Goal: Task Accomplishment & Management: Manage account settings

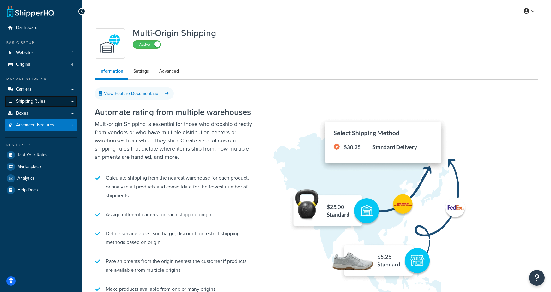
click at [47, 102] on link "Shipping Rules" at bounding box center [41, 102] width 73 height 12
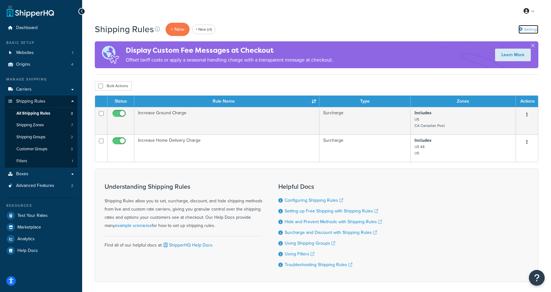
click at [530, 28] on link "Settings" at bounding box center [528, 29] width 20 height 9
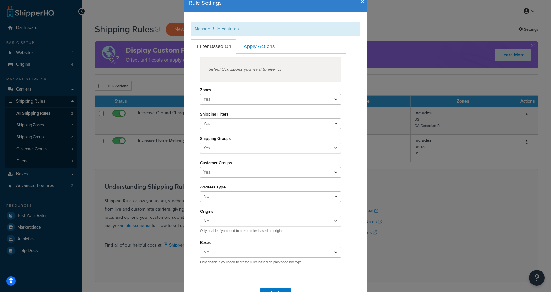
scroll to position [11, 0]
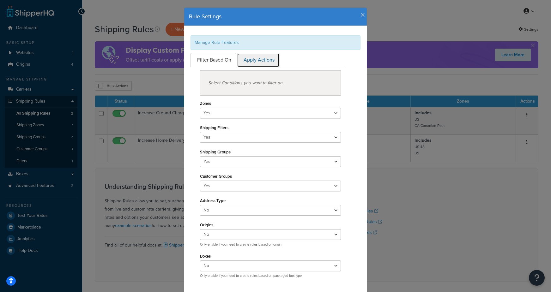
click at [261, 61] on link "Apply Actions" at bounding box center [258, 60] width 43 height 14
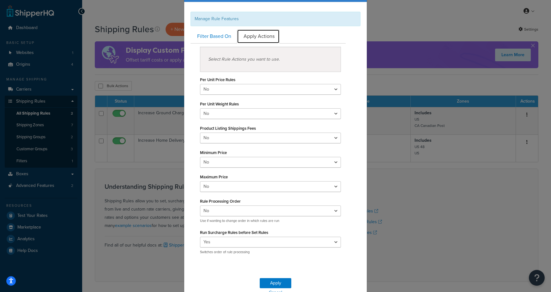
scroll to position [12, 0]
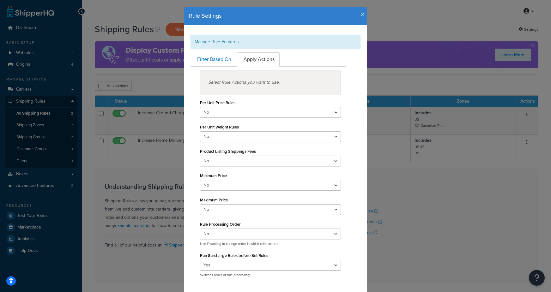
click at [362, 14] on icon "button" at bounding box center [362, 15] width 4 height 6
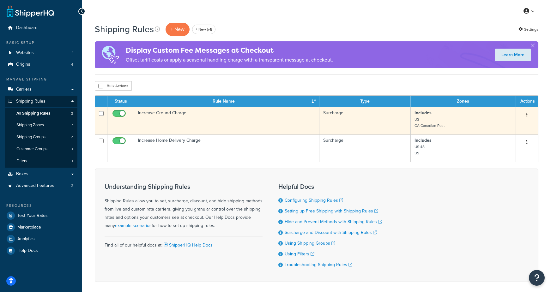
click at [216, 120] on td "Increase Ground Charge" at bounding box center [226, 120] width 185 height 27
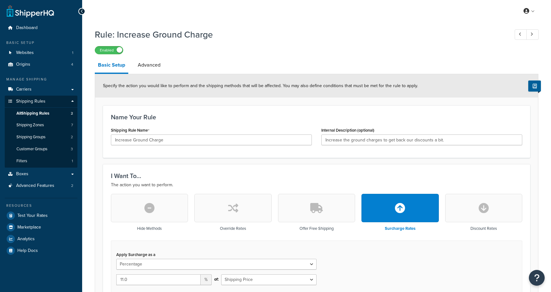
select select "PERCENTAGE"
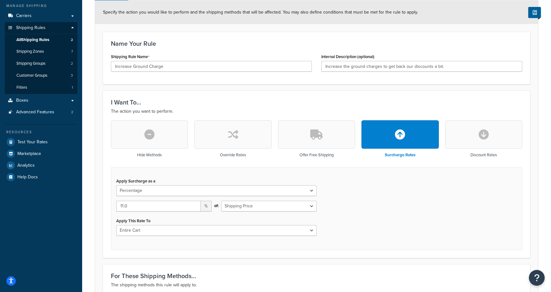
scroll to position [36, 0]
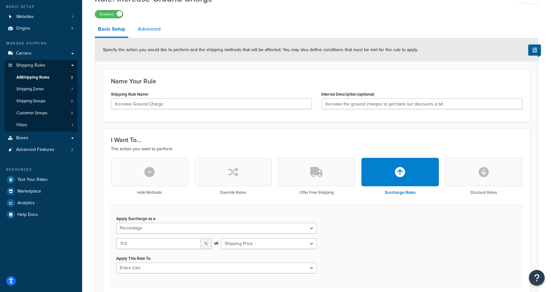
click at [156, 28] on link "Advanced" at bounding box center [149, 28] width 29 height 15
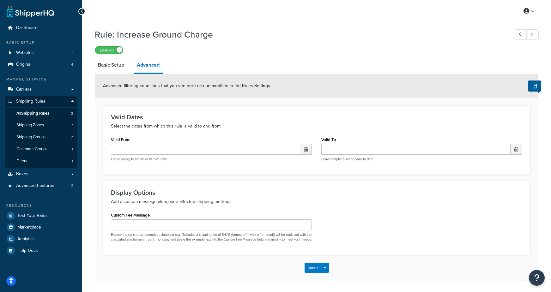
scroll to position [25, 0]
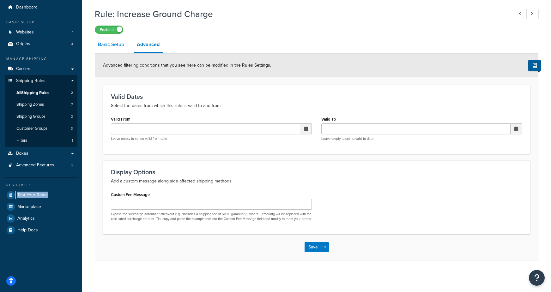
click at [112, 39] on link "Basic Setup" at bounding box center [111, 44] width 33 height 15
select select "PERCENTAGE"
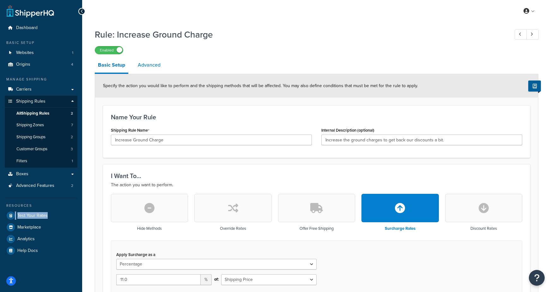
click at [160, 72] on link "Advanced" at bounding box center [149, 64] width 29 height 15
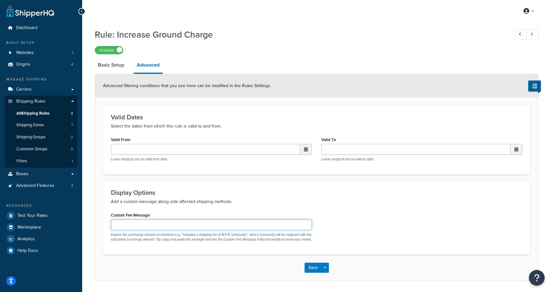
click at [161, 225] on input "Custom Fee Message" at bounding box center [211, 224] width 201 height 11
type input "test"
click at [326, 273] on button "Save Dropdown" at bounding box center [325, 268] width 8 height 10
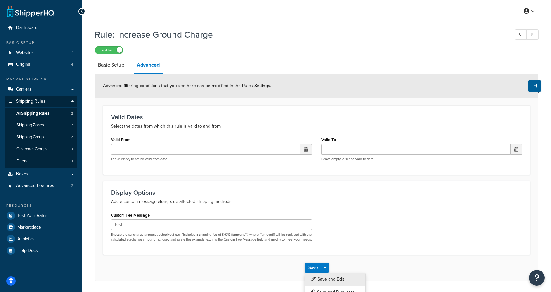
click at [332, 285] on button "Save and Edit" at bounding box center [334, 279] width 61 height 13
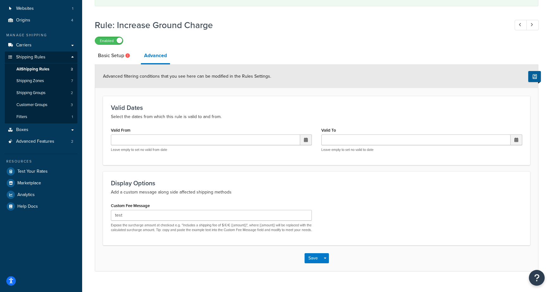
scroll to position [59, 0]
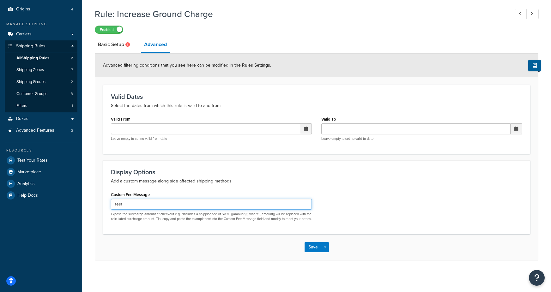
click at [165, 201] on input "test" at bounding box center [211, 204] width 201 height 11
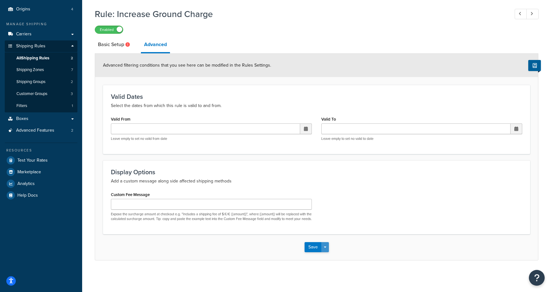
click at [324, 248] on span "button" at bounding box center [325, 247] width 3 height 1
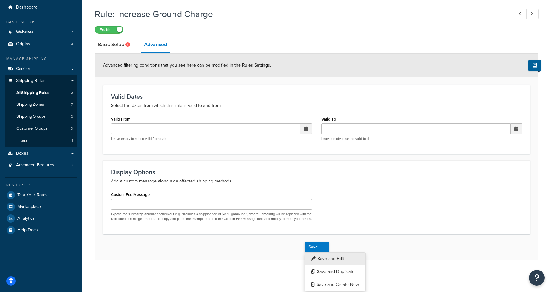
click at [330, 256] on button "Save and Edit" at bounding box center [334, 258] width 61 height 13
select select "PERCENTAGE"
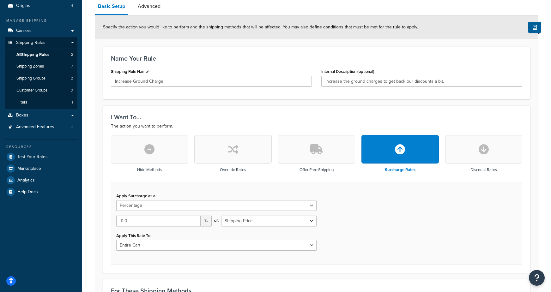
scroll to position [0, 0]
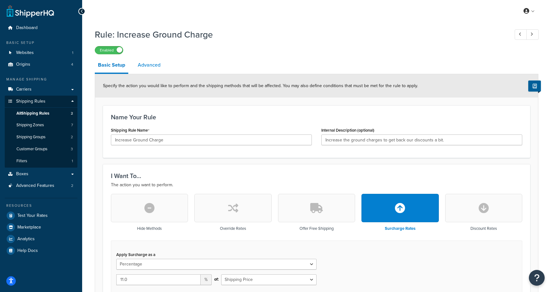
click at [148, 64] on link "Advanced" at bounding box center [149, 64] width 29 height 15
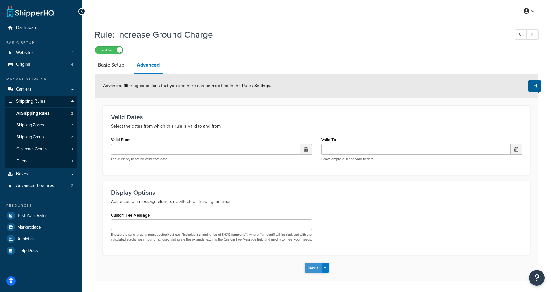
click at [312, 273] on button "Save" at bounding box center [312, 268] width 17 height 10
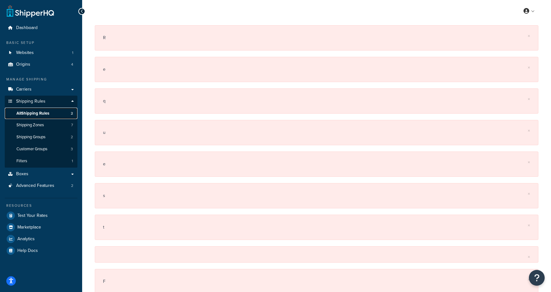
click at [37, 111] on span "All Shipping Rules" at bounding box center [32, 113] width 33 height 5
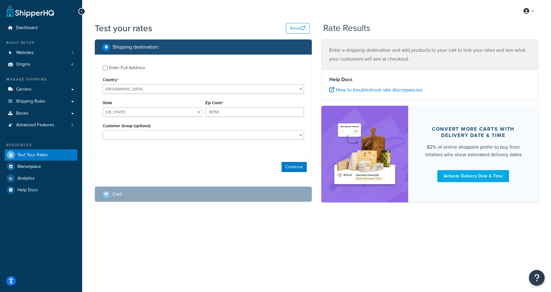
select select "TX"
click at [290, 167] on button "Continue" at bounding box center [293, 167] width 25 height 10
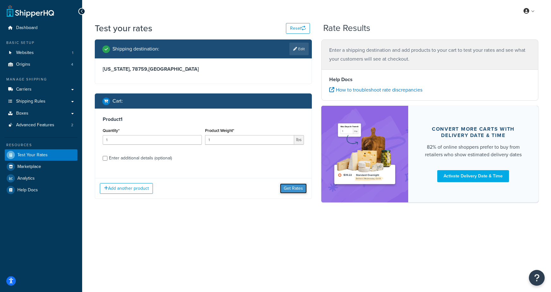
click at [288, 188] on button "Get Rates" at bounding box center [293, 188] width 27 height 10
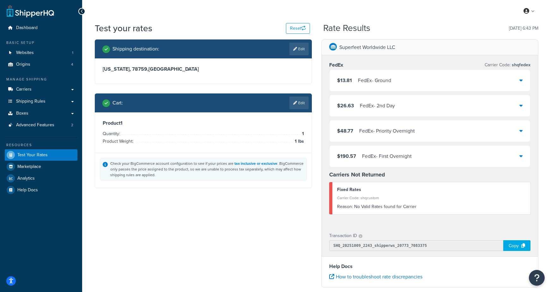
click at [370, 82] on div "FedEx - Ground" at bounding box center [374, 80] width 33 height 9
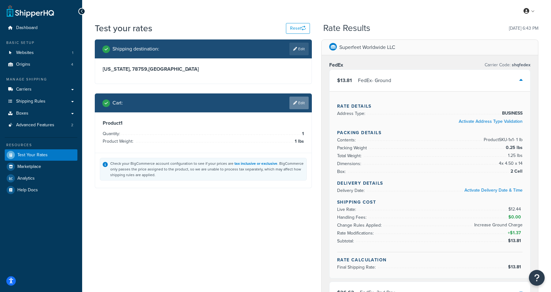
click at [296, 107] on link "Edit" at bounding box center [298, 103] width 19 height 13
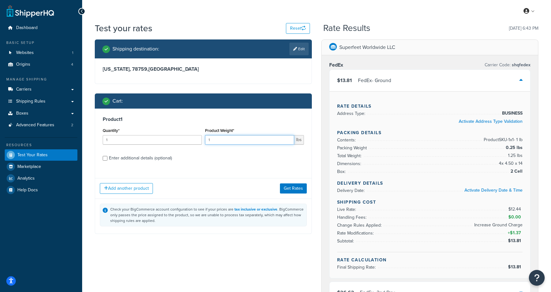
drag, startPoint x: 237, startPoint y: 143, endPoint x: 202, endPoint y: 142, distance: 35.4
click at [202, 142] on div "Quantity* 1 Product Weight* 1 lbs" at bounding box center [203, 137] width 204 height 23
type input "2"
click at [296, 190] on button "Get Rates" at bounding box center [293, 188] width 27 height 10
